Goal: Navigation & Orientation: Find specific page/section

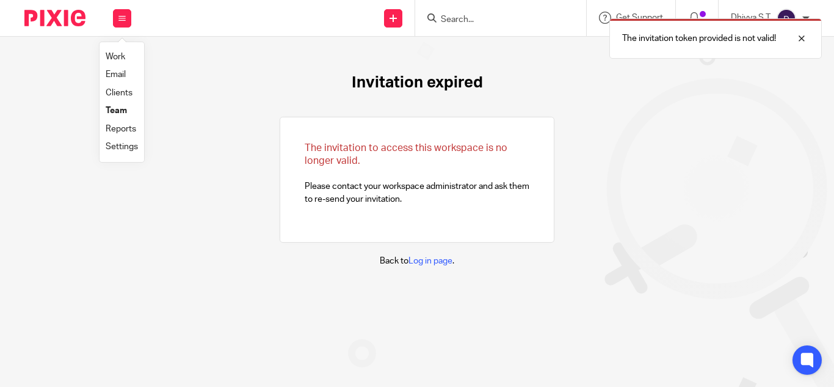
click at [120, 92] on link "Clients" at bounding box center [119, 93] width 27 height 9
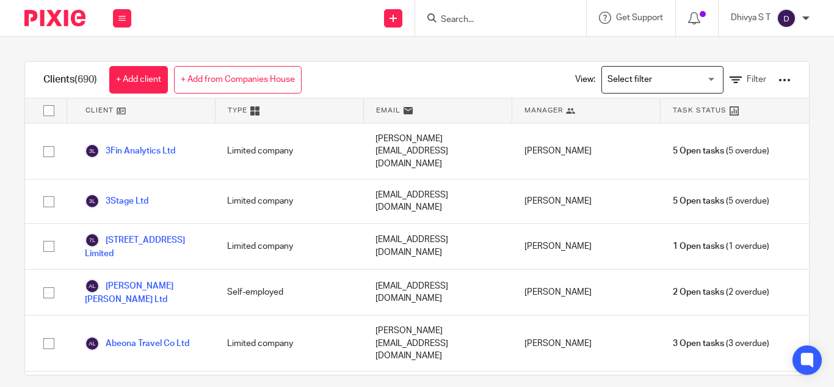
click at [649, 86] on input "Search for option" at bounding box center [659, 79] width 113 height 21
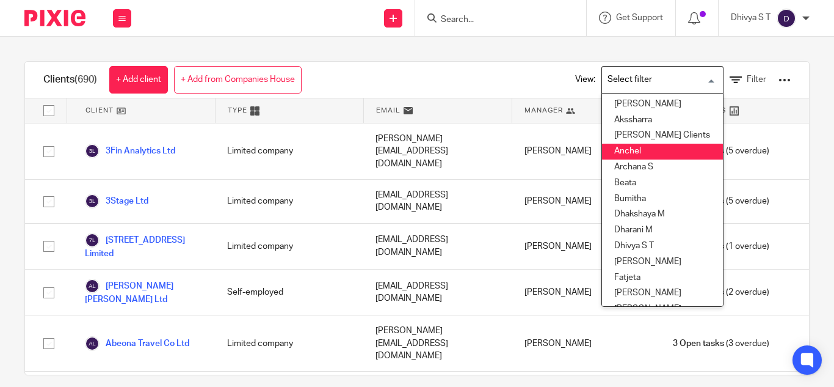
click at [635, 249] on li "Dhivya S T" at bounding box center [662, 246] width 121 height 16
click at [624, 269] on div "[PERSON_NAME]" at bounding box center [586, 291] width 148 height 45
click at [623, 269] on div "[PERSON_NAME]" at bounding box center [586, 291] width 148 height 45
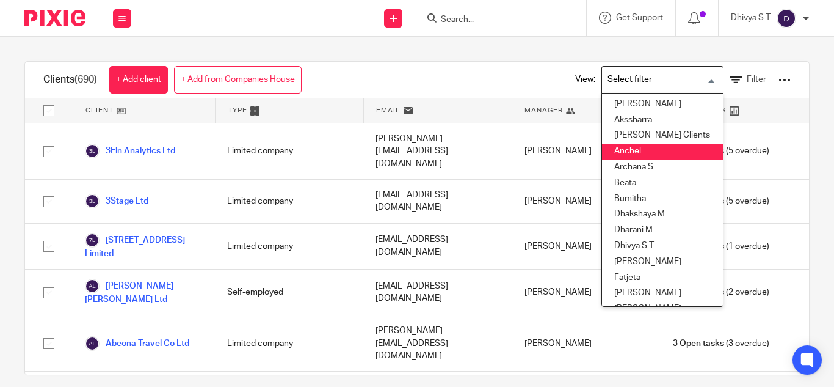
click at [702, 186] on div "3Fin Analytics Ltd Limited company raul@3fin.io Kian Sadoughi-Yarand 5 Open tas…" at bounding box center [417, 248] width 784 height 251
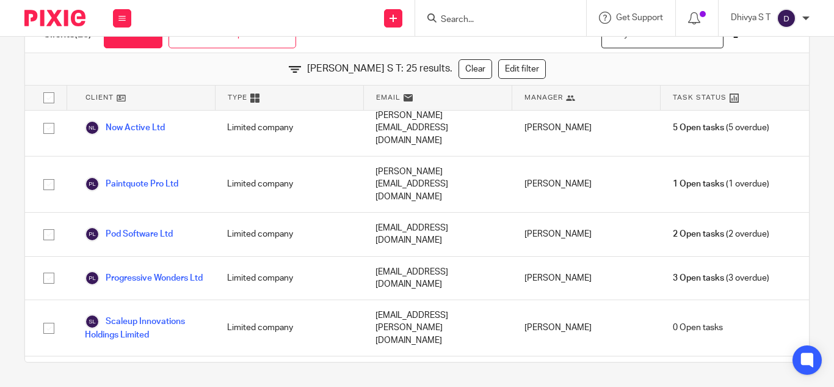
scroll to position [722, 0]
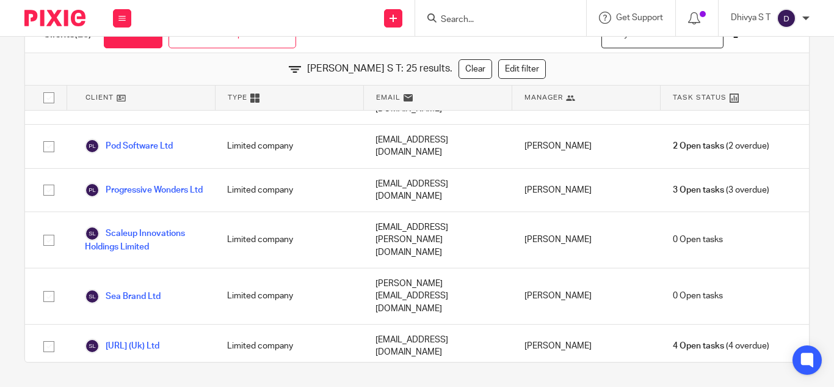
click at [464, 20] on input "Search" at bounding box center [495, 20] width 110 height 11
type input "emm"
click button "submit" at bounding box center [0, 0] width 0 height 0
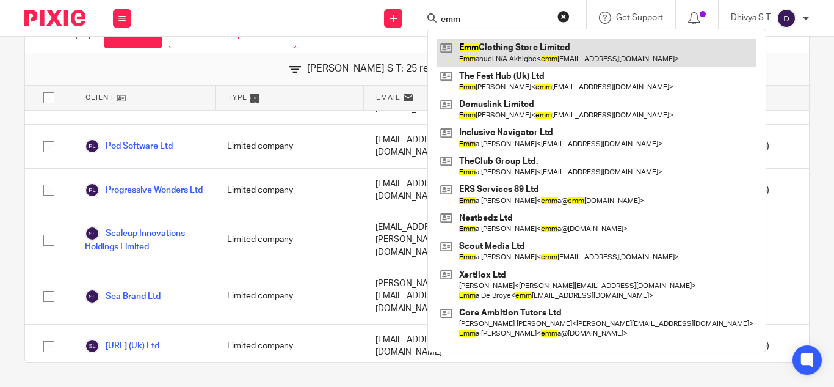
click at [484, 49] on link at bounding box center [596, 52] width 319 height 28
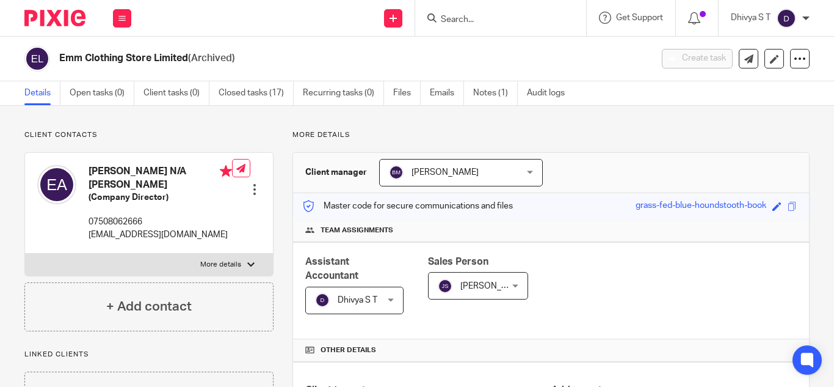
click at [231, 59] on span "(Archived)" at bounding box center [211, 58] width 47 height 10
click at [454, 22] on input "Search" at bounding box center [495, 20] width 110 height 11
click at [118, 14] on button at bounding box center [122, 18] width 18 height 18
click at [123, 96] on link "Clients" at bounding box center [120, 93] width 28 height 9
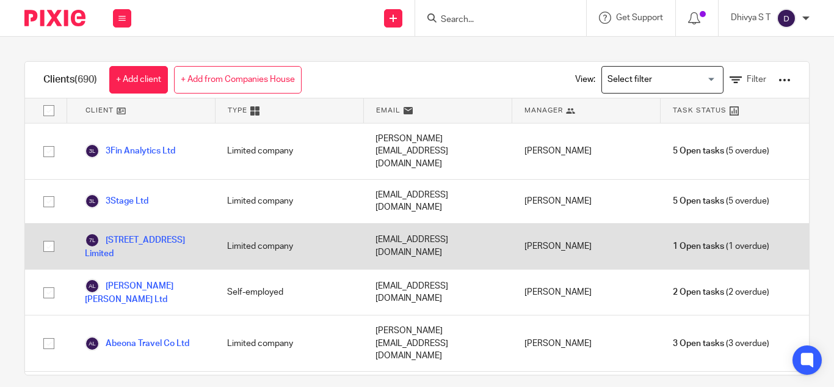
click at [627, 82] on input "Search for option" at bounding box center [659, 79] width 113 height 21
click at [694, 80] on input "Search for option" at bounding box center [659, 79] width 113 height 21
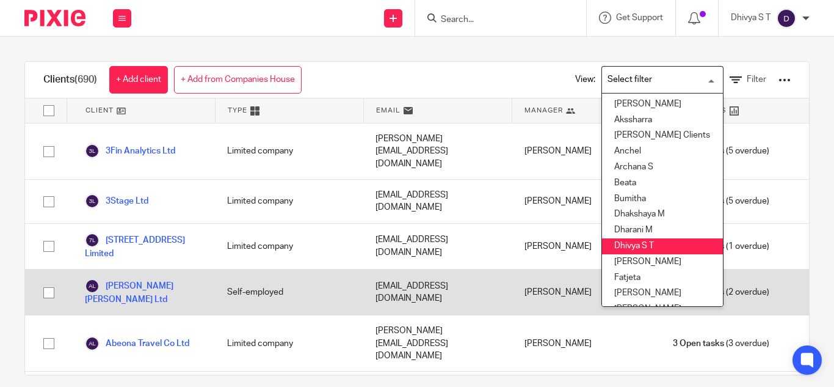
click at [646, 250] on li "Dhivya S T" at bounding box center [662, 246] width 121 height 16
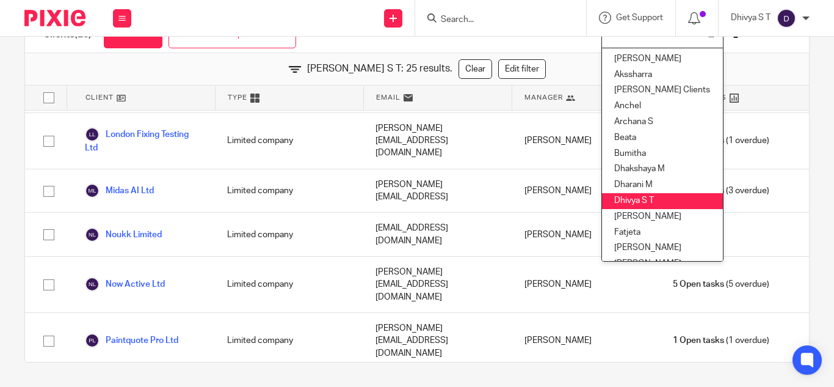
scroll to position [295, 0]
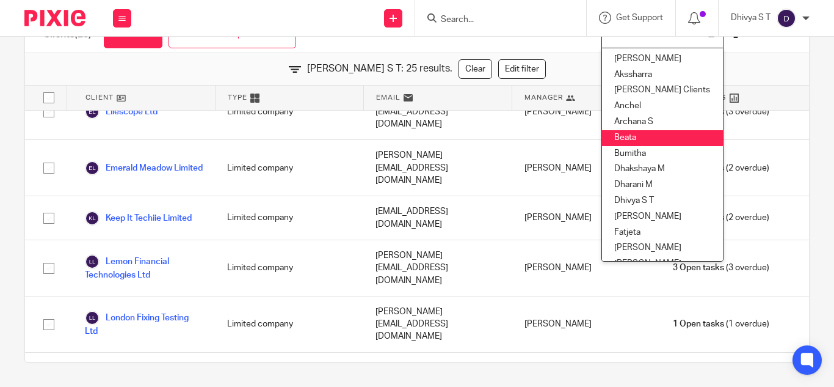
click at [467, 21] on input "Search" at bounding box center [495, 20] width 110 height 11
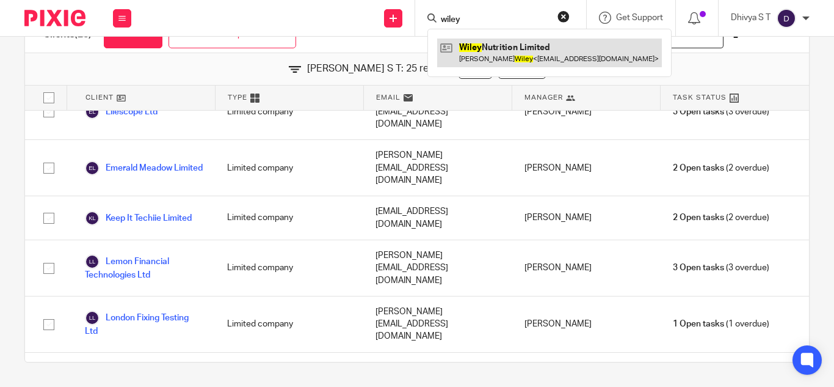
type input "wiley"
click at [533, 55] on link at bounding box center [549, 52] width 225 height 28
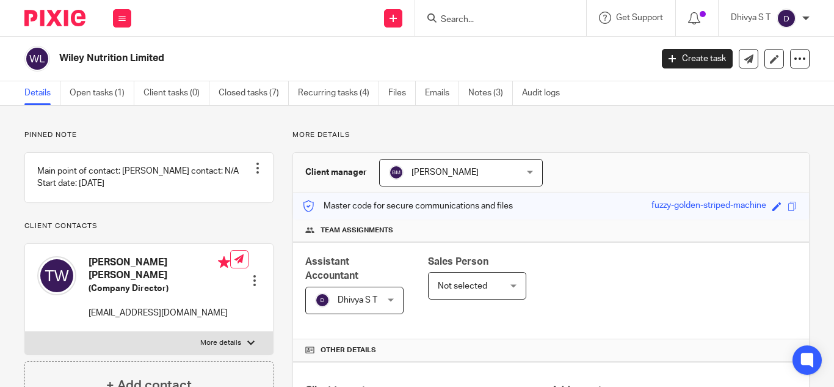
click at [452, 17] on input "Search" at bounding box center [495, 20] width 110 height 11
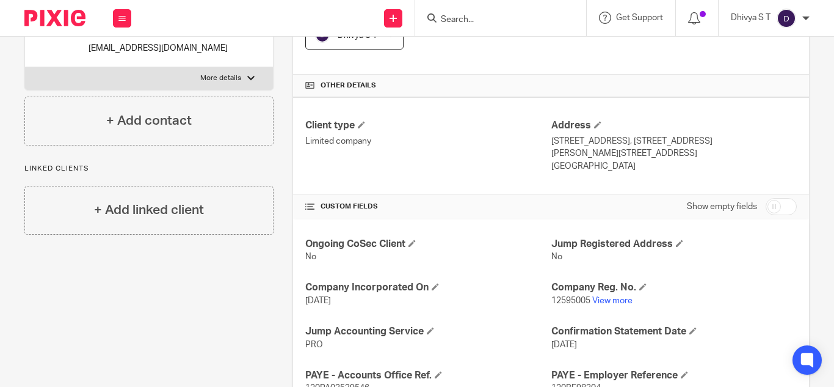
scroll to position [264, 0]
type input "N"
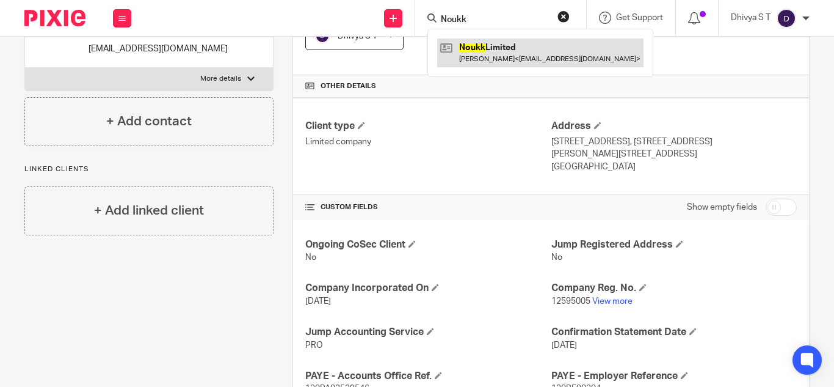
type input "Noukk"
click at [483, 48] on link at bounding box center [540, 52] width 206 height 28
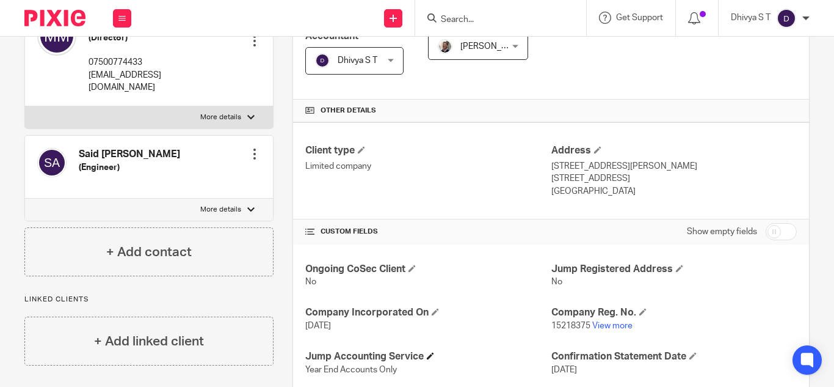
scroll to position [403, 0]
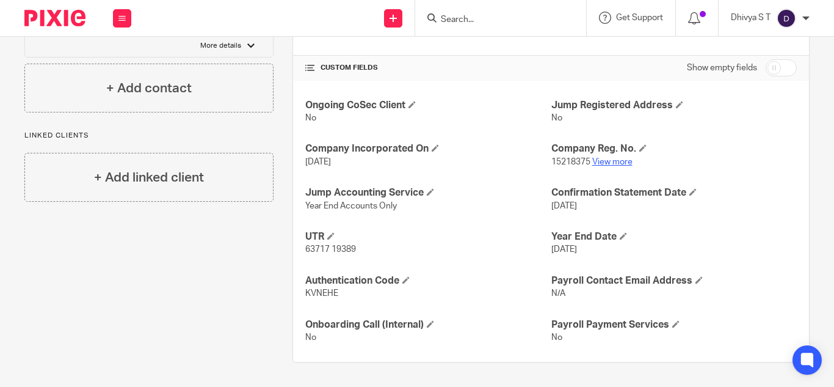
click at [613, 160] on link "View more" at bounding box center [612, 162] width 40 height 9
